Goal: Transaction & Acquisition: Purchase product/service

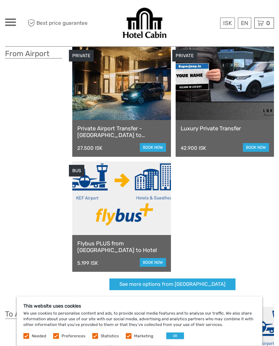
scroll to position [48, 0]
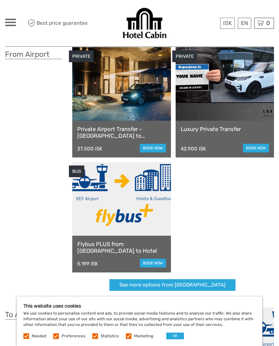
click at [155, 259] on link "book now" at bounding box center [153, 263] width 26 height 9
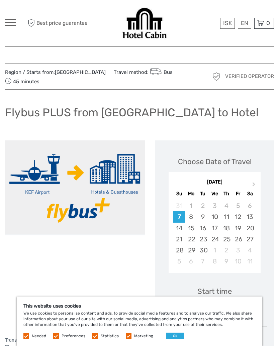
click at [205, 230] on div "16" at bounding box center [203, 228] width 12 height 11
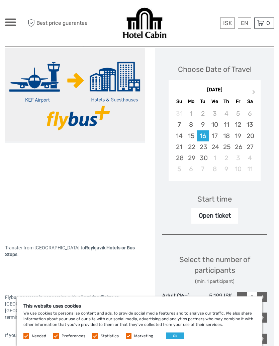
scroll to position [92, 0]
click at [261, 295] on div "+" at bounding box center [262, 297] width 10 height 10
type input "1"
click at [223, 214] on div "Open ticket" at bounding box center [214, 215] width 47 height 15
click at [229, 194] on div "Start time" at bounding box center [214, 199] width 34 height 10
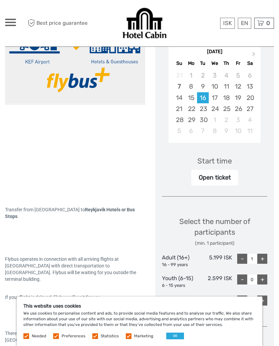
scroll to position [0, 0]
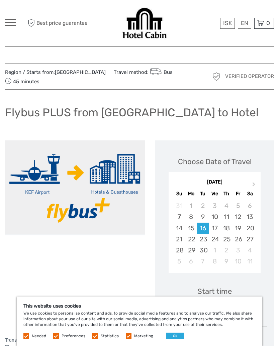
click at [0, 0] on link "English" at bounding box center [0, 0] width 0 height 0
click at [203, 230] on div "16" at bounding box center [203, 228] width 12 height 11
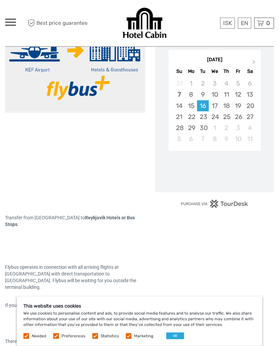
scroll to position [123, 0]
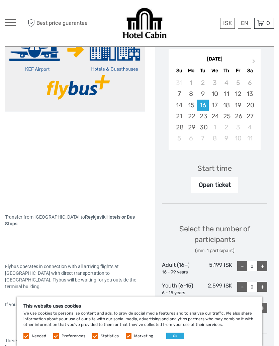
click at [174, 340] on button "OK" at bounding box center [175, 336] width 18 height 7
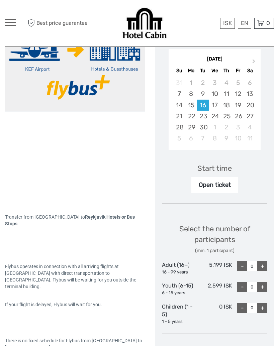
click at [261, 263] on div "+" at bounding box center [262, 266] width 10 height 10
type input "1"
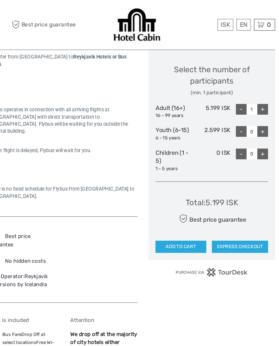
scroll to position [292, 0]
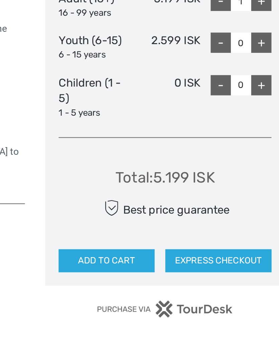
click at [215, 220] on button "EXPRESS CHECKOUT" at bounding box center [241, 225] width 53 height 11
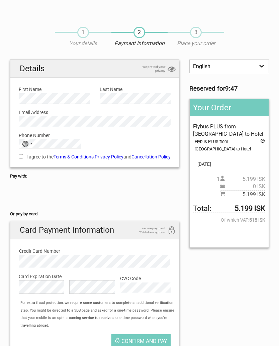
click at [64, 89] on label "First Name" at bounding box center [54, 89] width 71 height 7
click at [128, 92] on label "Last Name" at bounding box center [135, 89] width 71 height 7
click at [23, 158] on input "I agree to the Terms & Conditions , Privacy Policy and Cancellation Policy" at bounding box center [21, 156] width 4 height 4
checkbox input "true"
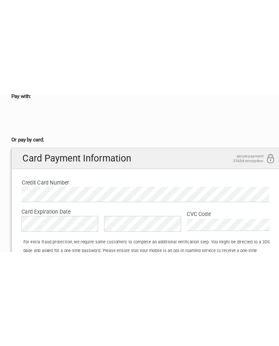
scroll to position [106, 0]
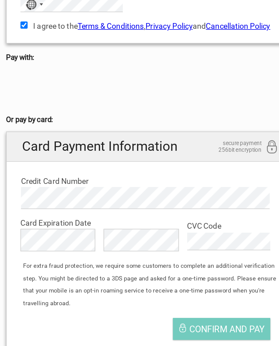
click at [140, 232] on span "Confirm and pay" at bounding box center [144, 235] width 46 height 6
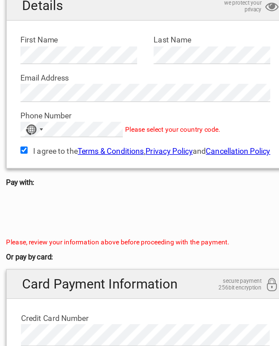
scroll to position [64, 0]
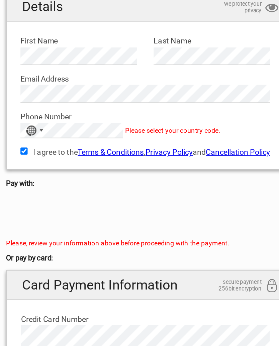
click at [102, 79] on span "Please select your country code." at bounding box center [111, 79] width 58 height 5
click at [25, 79] on div "No country selected" at bounding box center [26, 79] width 15 height 9
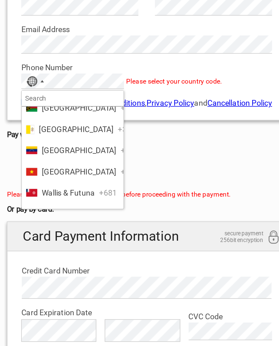
scroll to position [3118, 0]
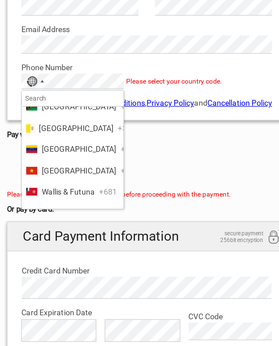
click at [46, 111] on span "[GEOGRAPHIC_DATA]" at bounding box center [53, 114] width 45 height 7
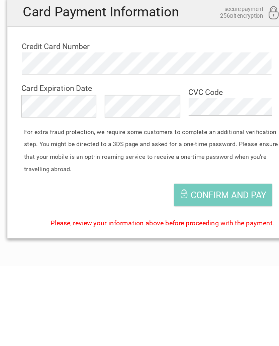
scroll to position [47, 0]
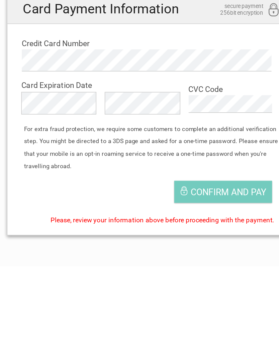
click at [137, 298] on span "Confirm and pay" at bounding box center [144, 301] width 46 height 6
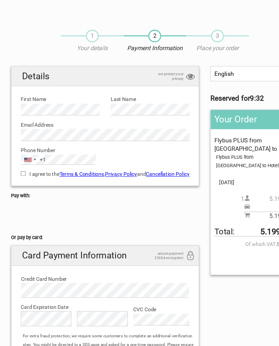
click at [198, 37] on span "3" at bounding box center [196, 32] width 12 height 11
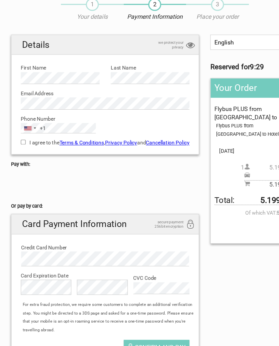
click at [22, 154] on input "I agree to the Terms & Conditions , Privacy Policy and Cancellation Policy" at bounding box center [21, 156] width 4 height 4
checkbox input "true"
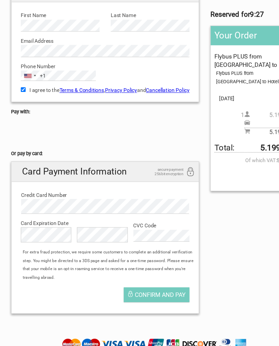
scroll to position [72, 0]
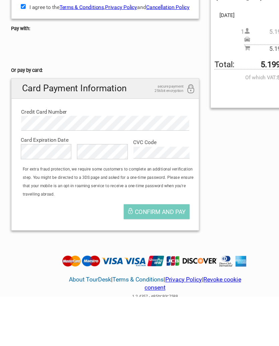
click at [144, 267] on span "Confirm and pay" at bounding box center [144, 270] width 46 height 6
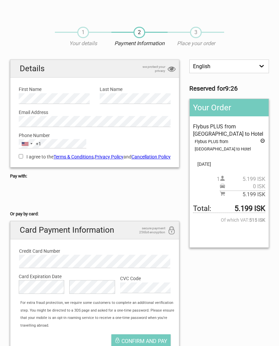
click at [198, 32] on span "3" at bounding box center [196, 32] width 12 height 11
click at [197, 42] on p "Place your order" at bounding box center [196, 43] width 57 height 7
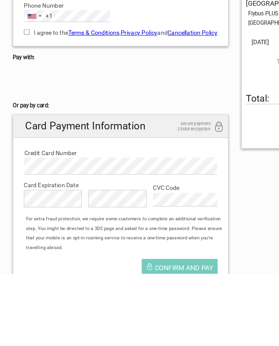
click at [154, 243] on div "Credit Card Number Card Number is required" at bounding box center [95, 255] width 162 height 25
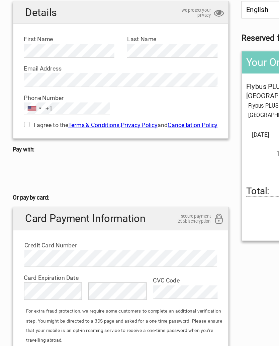
scroll to position [59, 0]
click at [23, 92] on div "I agree to the Terms & Conditions , Privacy Policy and Cancellation Policy You …" at bounding box center [95, 97] width 162 height 15
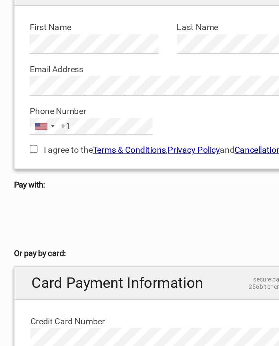
click at [21, 96] on input "I agree to the Terms & Conditions , Privacy Policy and Cancellation Policy" at bounding box center [21, 98] width 4 height 4
checkbox input "true"
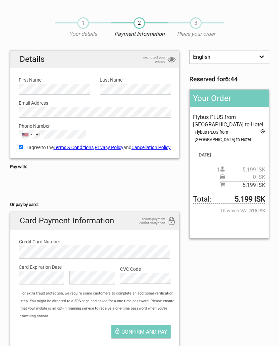
scroll to position [9, 0]
click at [149, 335] on span "Confirm and pay" at bounding box center [144, 332] width 46 height 6
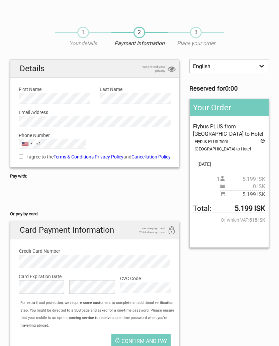
click at [2, 321] on div "1 Your details 2 Payment Information 3 Place your order English Español Deutsch…" at bounding box center [139, 192] width 279 height 344
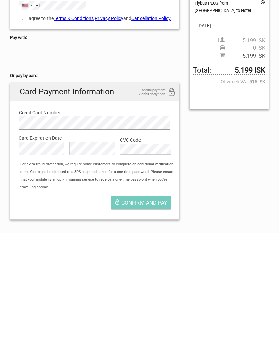
scroll to position [43, 0]
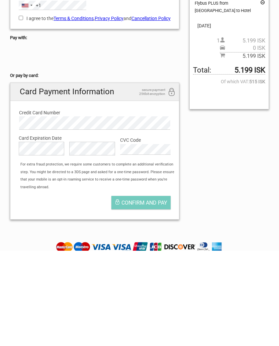
click at [23, 111] on input "I agree to the Terms & Conditions , Privacy Policy and Cancellation Policy" at bounding box center [21, 113] width 4 height 4
checkbox input "true"
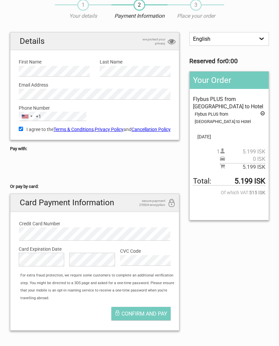
scroll to position [46, 0]
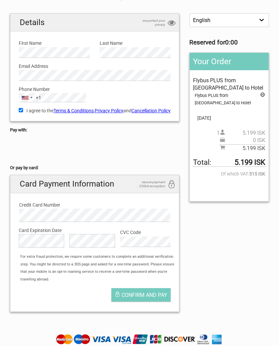
click at [150, 298] on span "Confirm and pay" at bounding box center [144, 295] width 46 height 6
